Goal: Find specific page/section: Find specific page/section

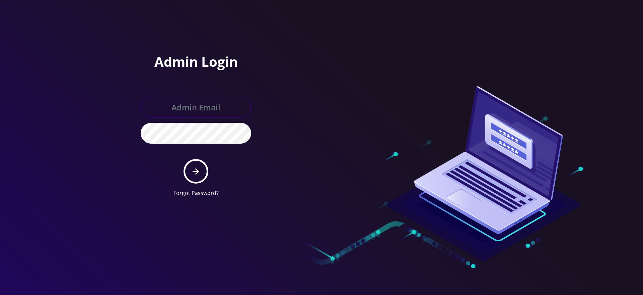
type input "[EMAIL_ADDRESS][DOMAIN_NAME]"
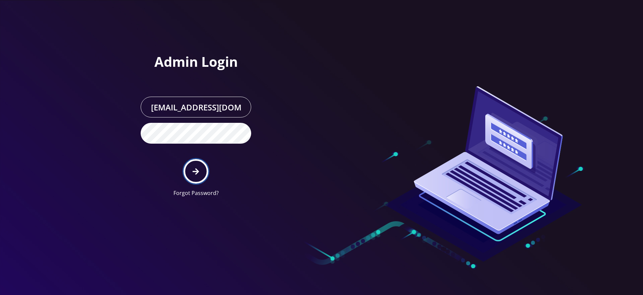
click at [201, 174] on button "submit" at bounding box center [196, 171] width 24 height 24
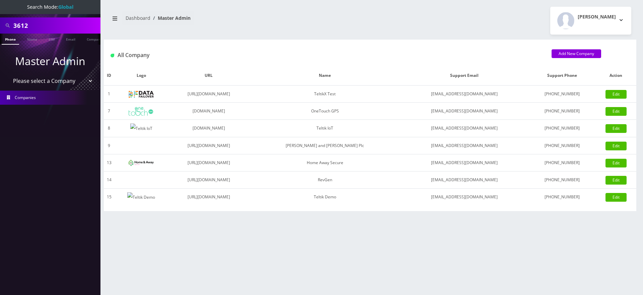
select select "1"
click at [8, 74] on select "Please select a Company TeltikX Test OneTouch GPS Teltik IoT [PERSON_NAME] and …" at bounding box center [50, 80] width 85 height 13
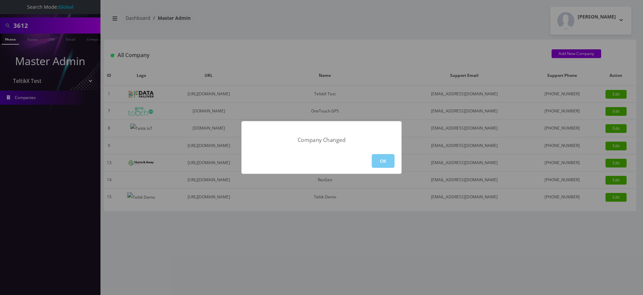
click at [382, 156] on button "OK" at bounding box center [383, 161] width 23 height 14
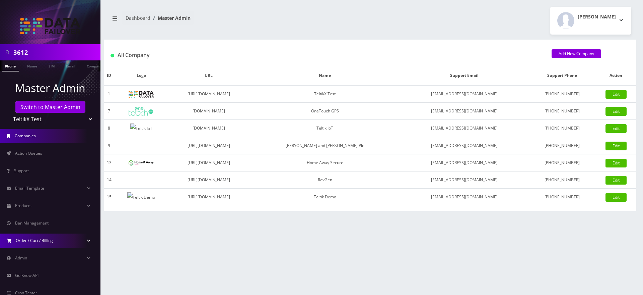
scroll to position [36, 0]
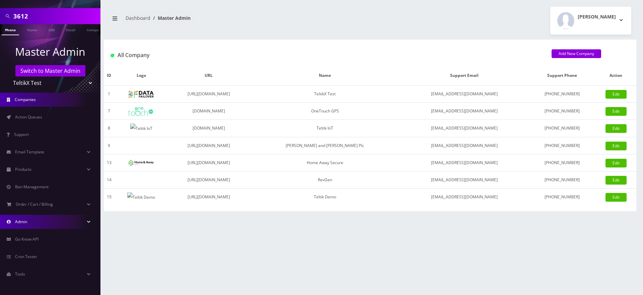
click at [36, 224] on link "Admin" at bounding box center [50, 221] width 101 height 14
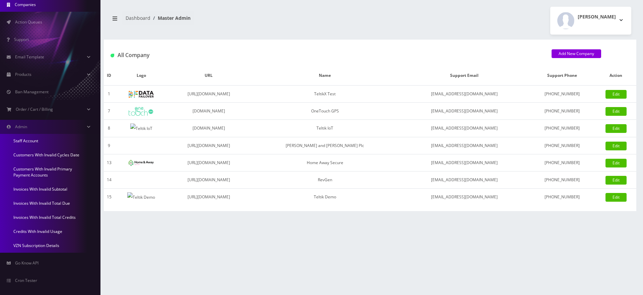
scroll to position [155, 0]
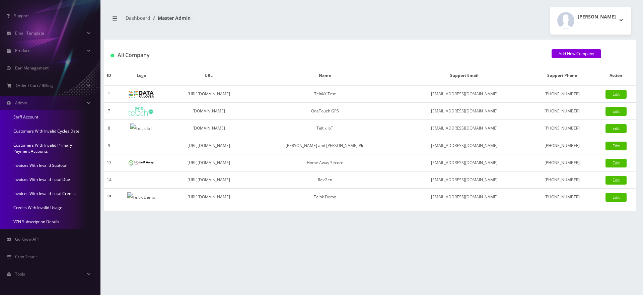
click at [37, 206] on link "Credits With Invalid Usage" at bounding box center [50, 207] width 101 height 14
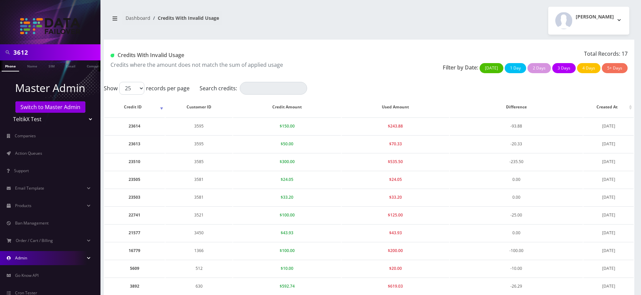
click at [33, 261] on link "Admin" at bounding box center [50, 258] width 101 height 14
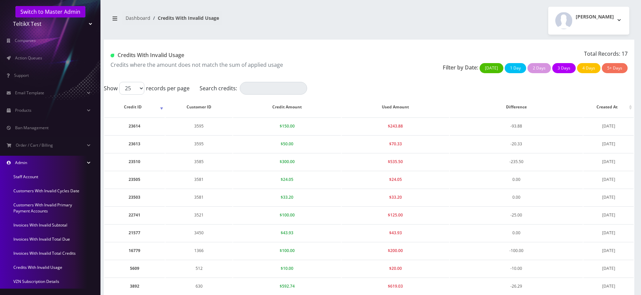
scroll to position [155, 0]
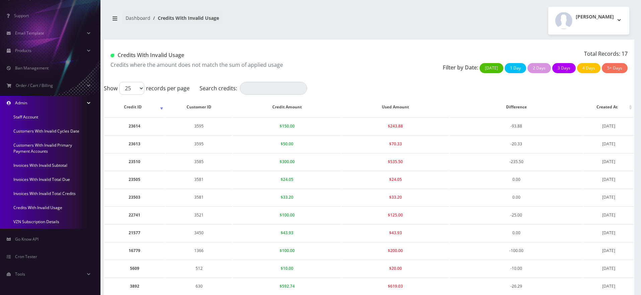
click at [48, 190] on link "Invoices With Invalid Total Credits" at bounding box center [50, 193] width 101 height 14
